Goal: Information Seeking & Learning: Learn about a topic

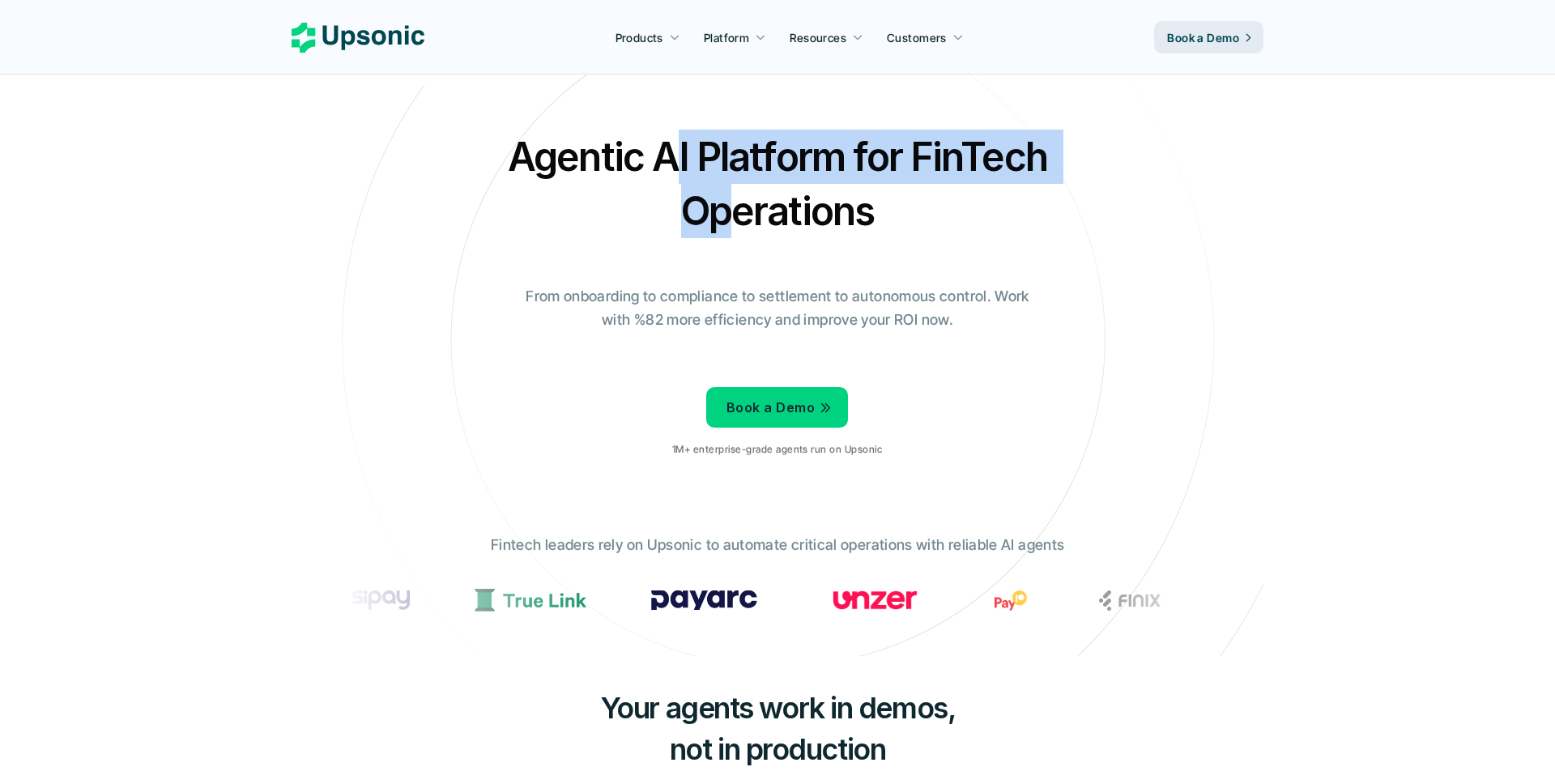
drag, startPoint x: 679, startPoint y: 161, endPoint x: 726, endPoint y: 209, distance: 67.2
click at [726, 209] on h2 "Agentic AI Platform for FinTech Operations" at bounding box center [777, 183] width 567 height 108
drag, startPoint x: 759, startPoint y: 223, endPoint x: 738, endPoint y: 148, distance: 77.9
click at [738, 148] on h2 "Agentic AI Platform for FinTech Operations" at bounding box center [777, 183] width 567 height 108
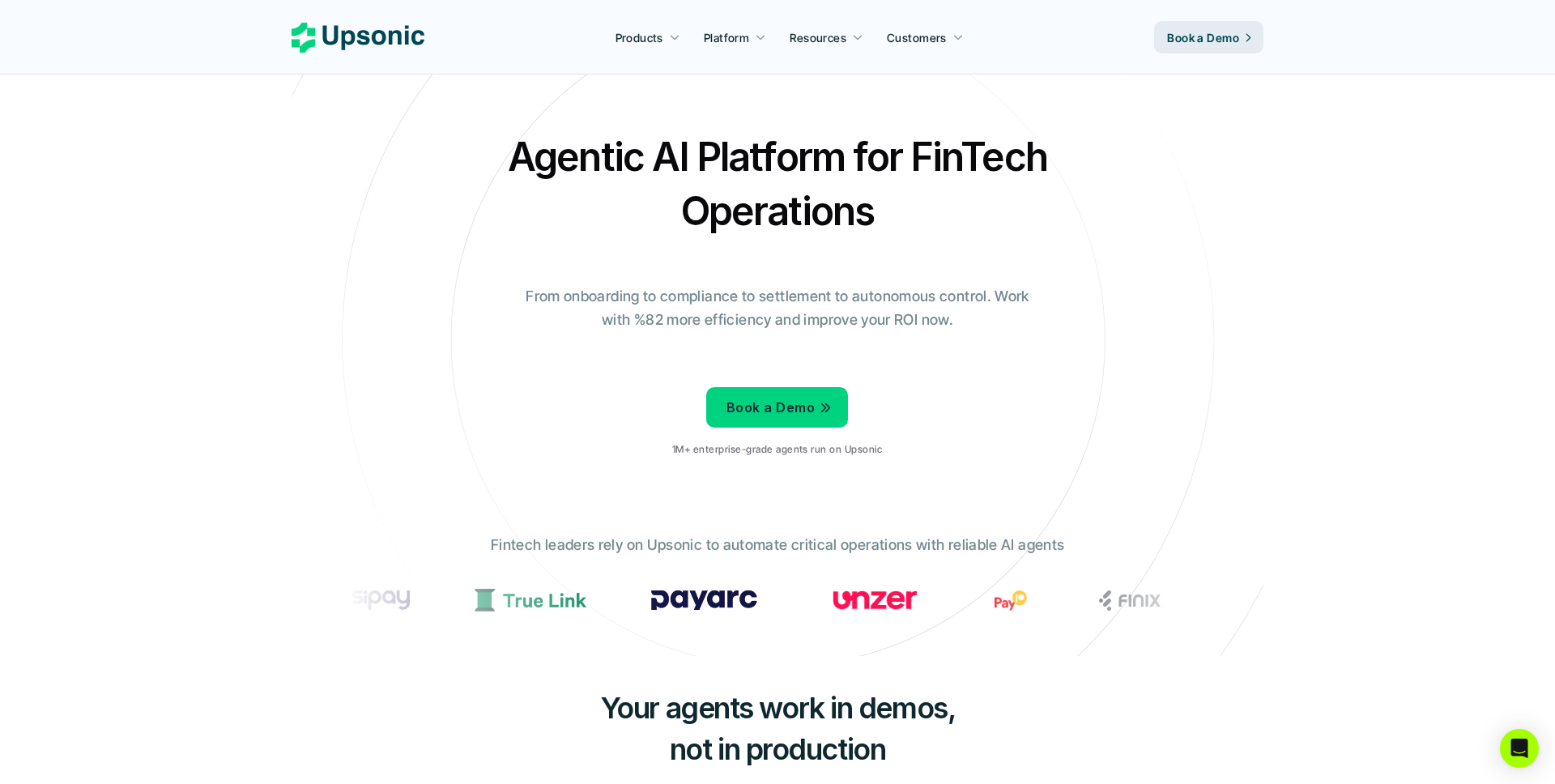
drag, startPoint x: 738, startPoint y: 148, endPoint x: 701, endPoint y: 155, distance: 37.7
click at [738, 148] on h2 "Agentic AI Platform for FinTech Operations" at bounding box center [777, 183] width 567 height 108
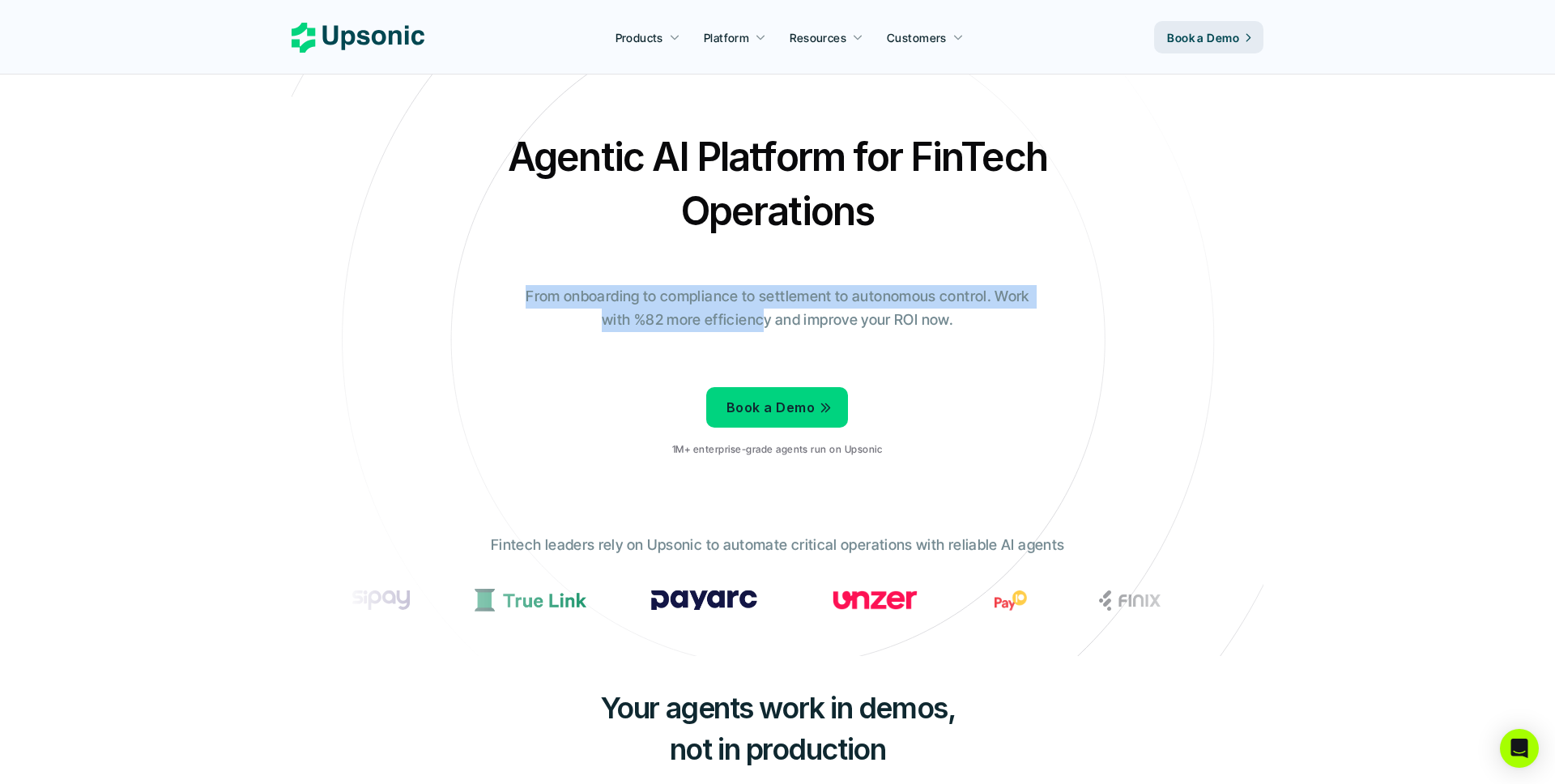
drag, startPoint x: 751, startPoint y: 278, endPoint x: 766, endPoint y: 317, distance: 41.8
click at [766, 317] on div "Agentic AI Platform for FinTech Operations From onboarding to compliance to set…" at bounding box center [777, 299] width 948 height 341
click at [766, 317] on p "From onboarding to compliance to settlement to autonomous control. Work with %8…" at bounding box center [778, 308] width 526 height 47
drag, startPoint x: 766, startPoint y: 317, endPoint x: 761, endPoint y: 296, distance: 21.6
click at [761, 296] on p "From onboarding to compliance to settlement to autonomous control. Work with %8…" at bounding box center [778, 308] width 526 height 47
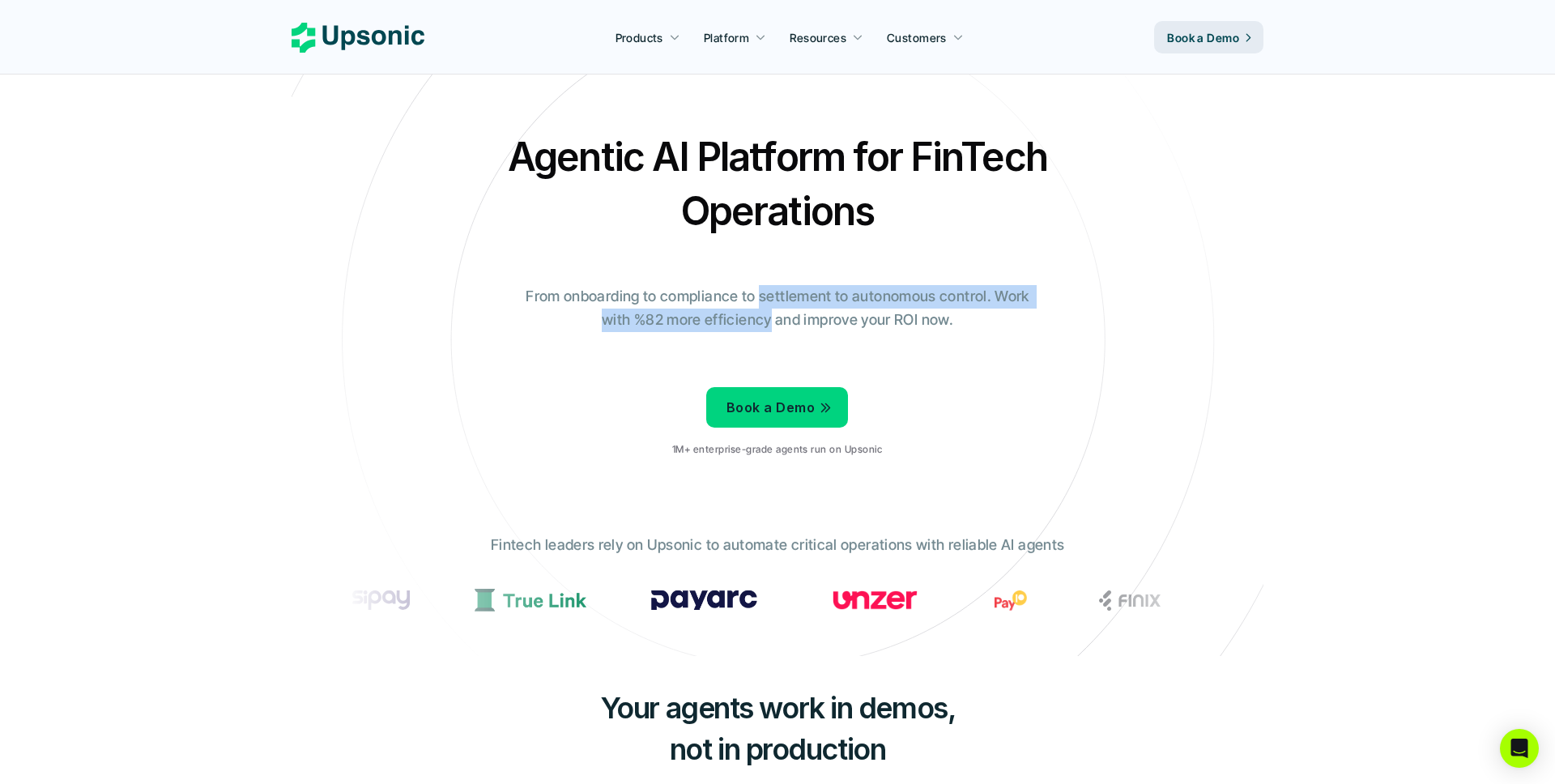
click at [761, 296] on p "From onboarding to compliance to settlement to autonomous control. Work with %8…" at bounding box center [778, 308] width 526 height 47
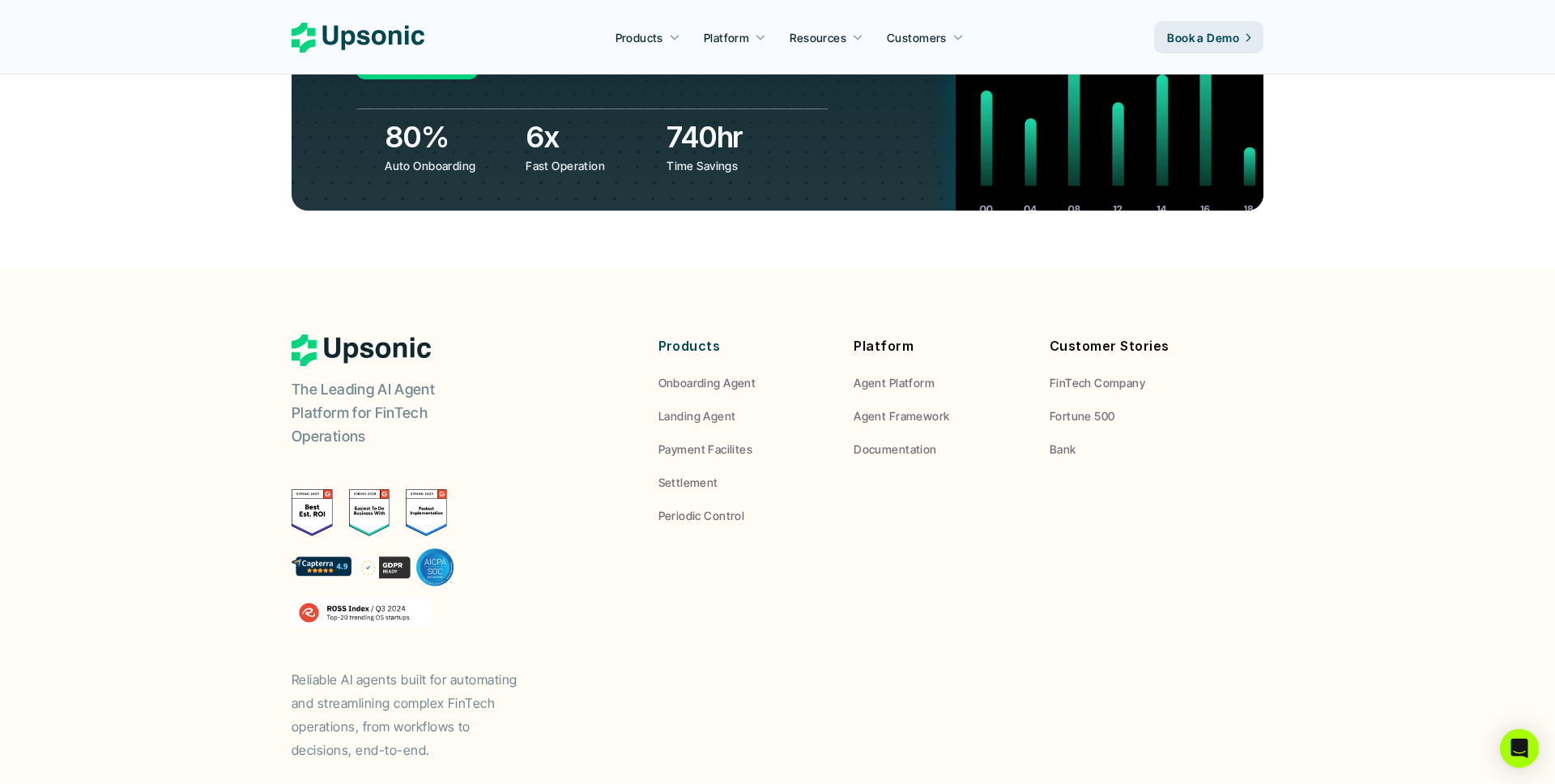
scroll to position [5983, 0]
